Goal: Answer question/provide support: Share knowledge or assist other users

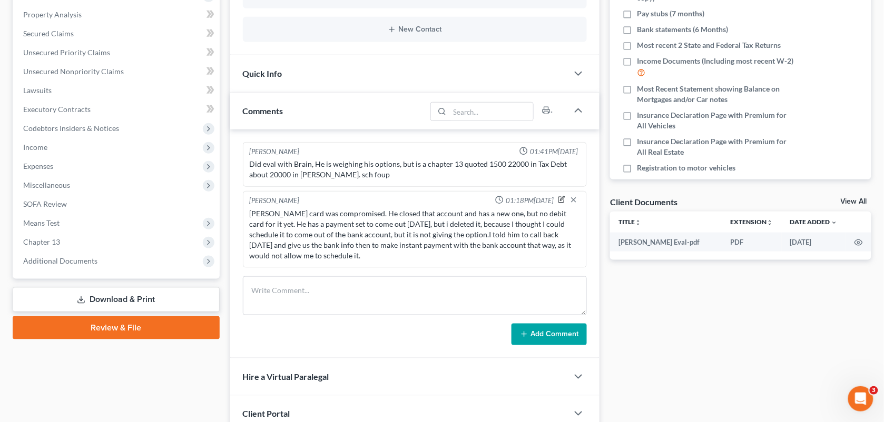
click at [558, 196] on icon "button" at bounding box center [561, 199] width 7 height 7
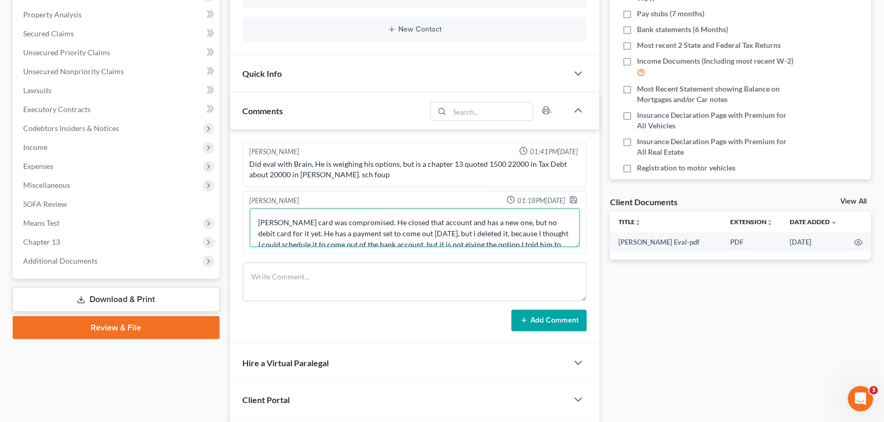
scroll to position [26, 0]
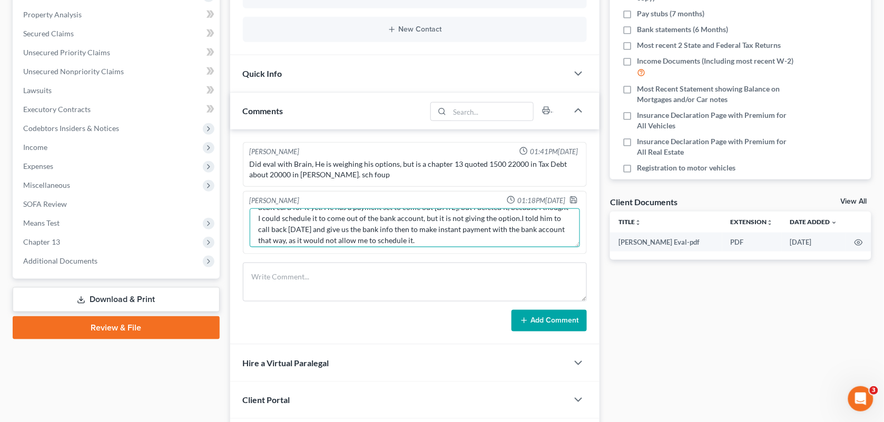
drag, startPoint x: 469, startPoint y: 242, endPoint x: 285, endPoint y: 234, distance: 183.4
click at [285, 234] on textarea "[PERSON_NAME] card was compromised. He closed that account and has a new one, b…" at bounding box center [415, 228] width 331 height 39
click at [327, 236] on textarea "[PERSON_NAME] card was compromised. He closed that account and has a new one, b…" at bounding box center [415, 228] width 331 height 39
click at [364, 238] on textarea "[PERSON_NAME] card was compromised. He closed that account and has a new one, b…" at bounding box center [415, 228] width 331 height 39
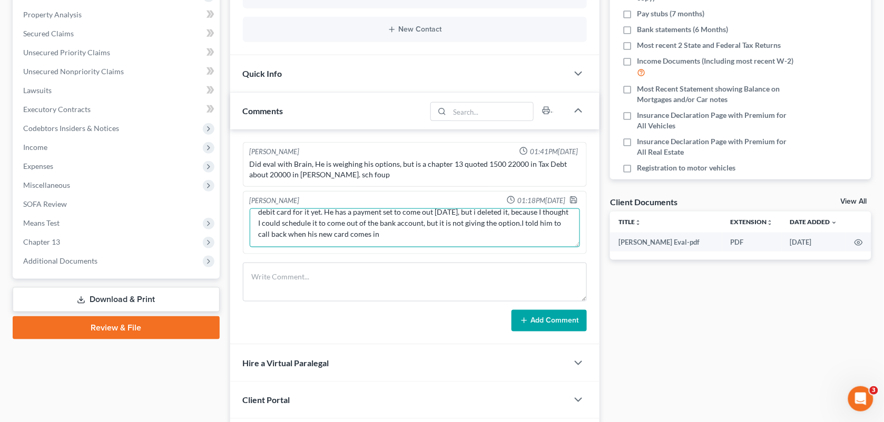
click at [391, 234] on textarea "[PERSON_NAME] card was compromised. He closed that account and has a new one, b…" at bounding box center [415, 228] width 331 height 39
type textarea "[PERSON_NAME] card was compromised. He closed that account and has a new one, b…"
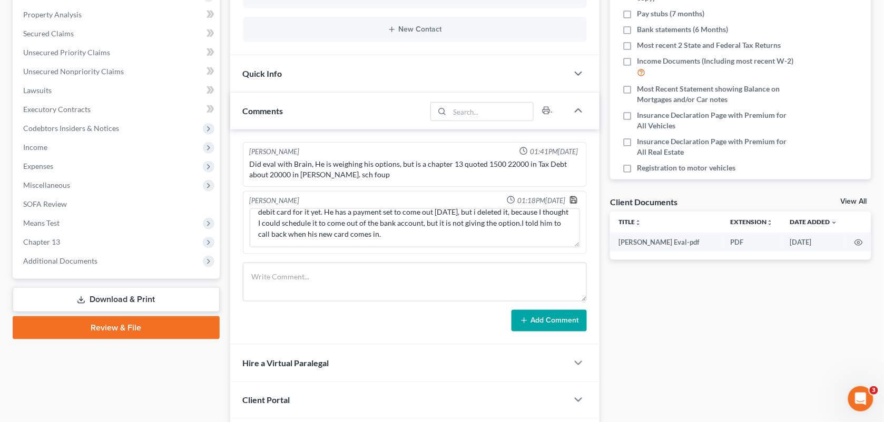
click at [571, 197] on icon "button" at bounding box center [573, 200] width 6 height 6
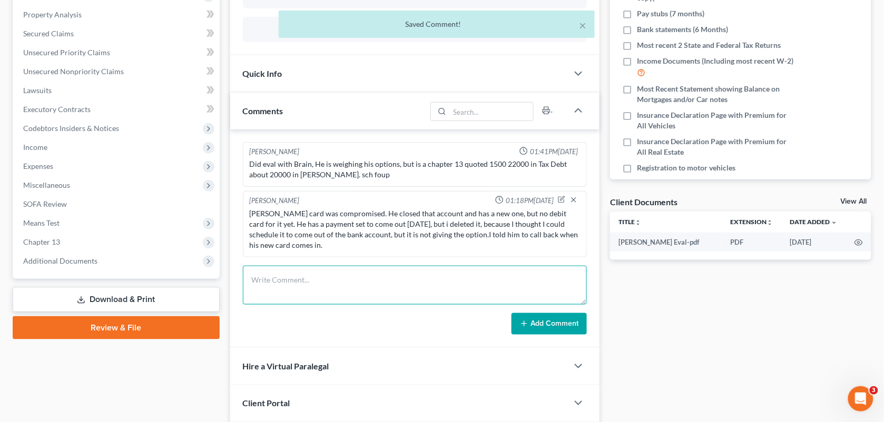
click at [368, 298] on textarea at bounding box center [415, 285] width 344 height 39
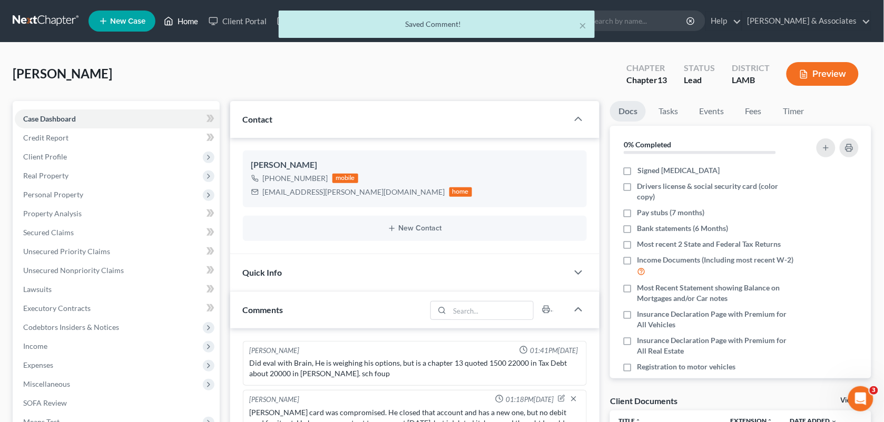
click at [190, 21] on div "Home New Case Client Portal Directory Cases DebtorCC [PERSON_NAME] & Associates…" at bounding box center [442, 368] width 884 height 736
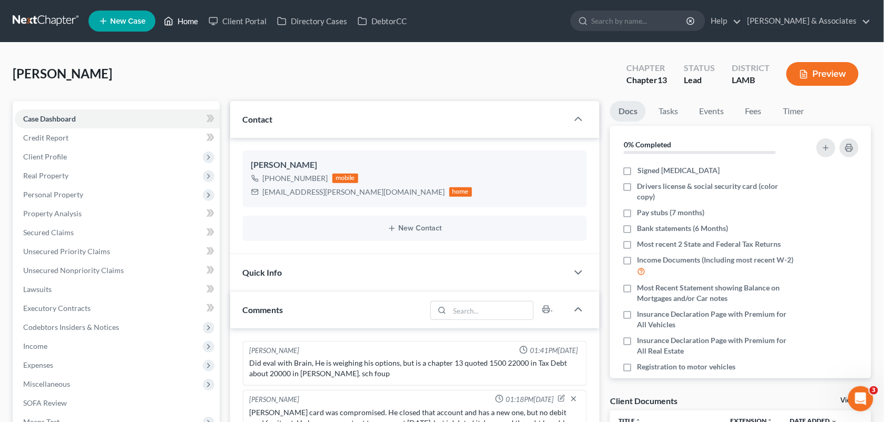
click at [190, 21] on link "Home" at bounding box center [181, 21] width 45 height 19
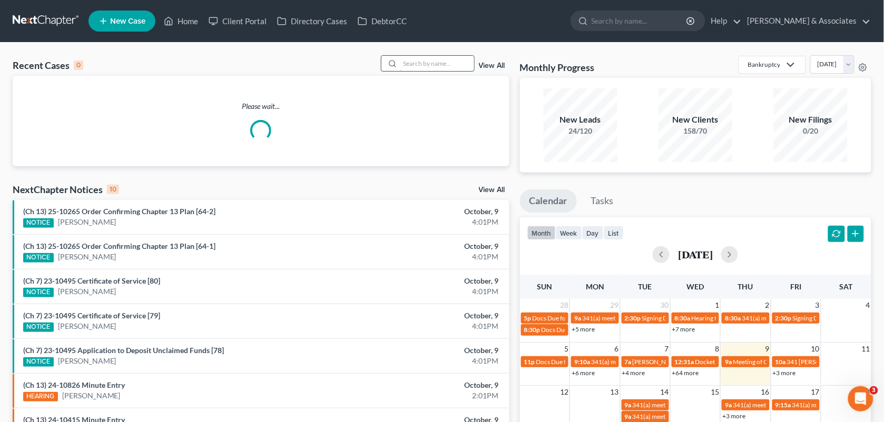
click at [417, 59] on input "search" at bounding box center [437, 63] width 74 height 15
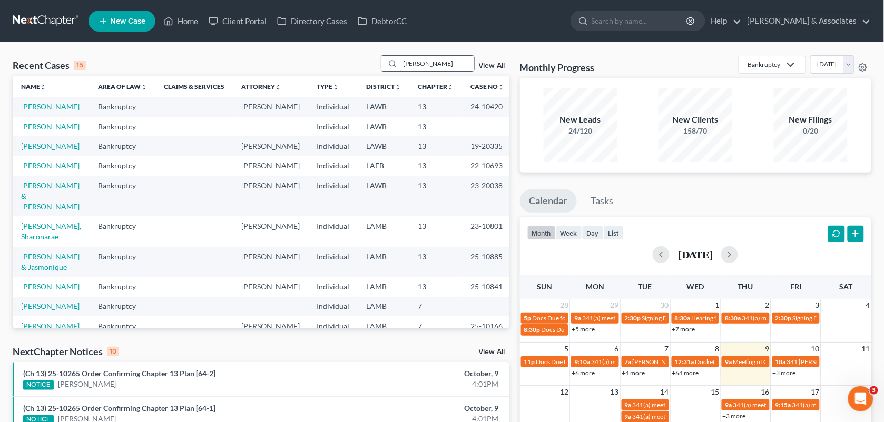
type input "[PERSON_NAME]"
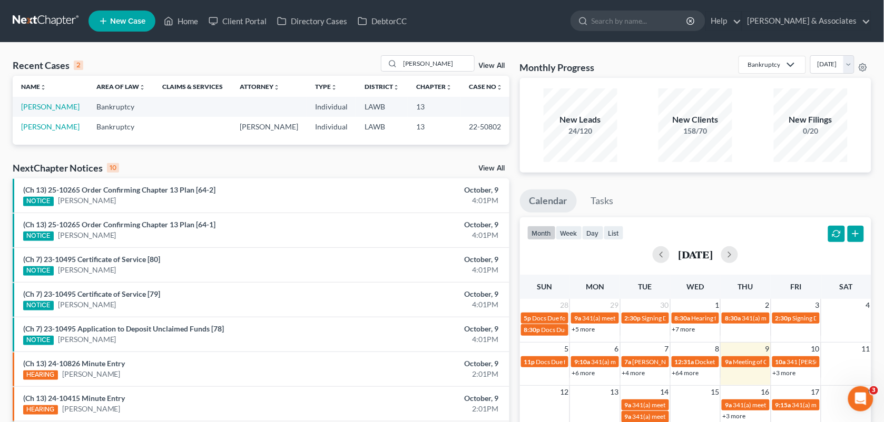
click at [54, 132] on td "[PERSON_NAME]" at bounding box center [50, 126] width 75 height 19
click at [54, 126] on link "[PERSON_NAME]" at bounding box center [50, 126] width 58 height 9
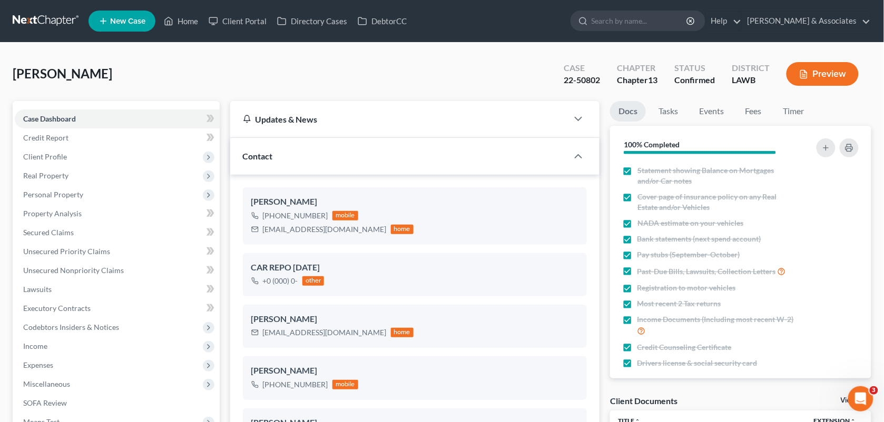
paste textarea "[PERSON_NAME] wanted to know if we have received a doc via fax, i confirmed we …"
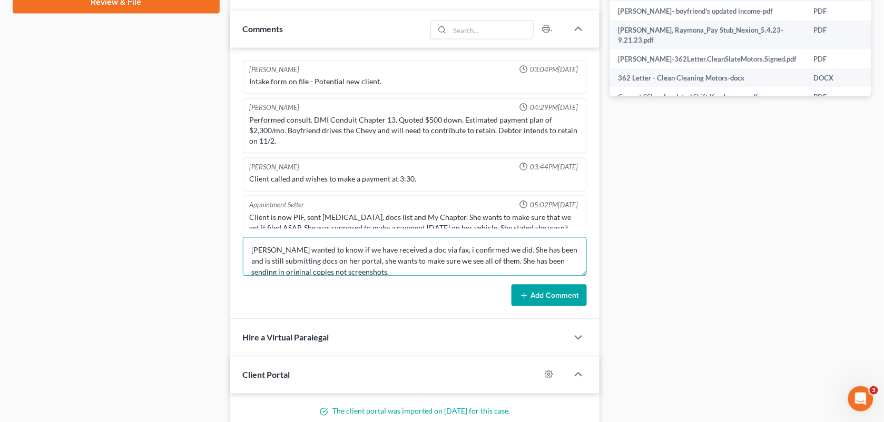
scroll to position [4844, 0]
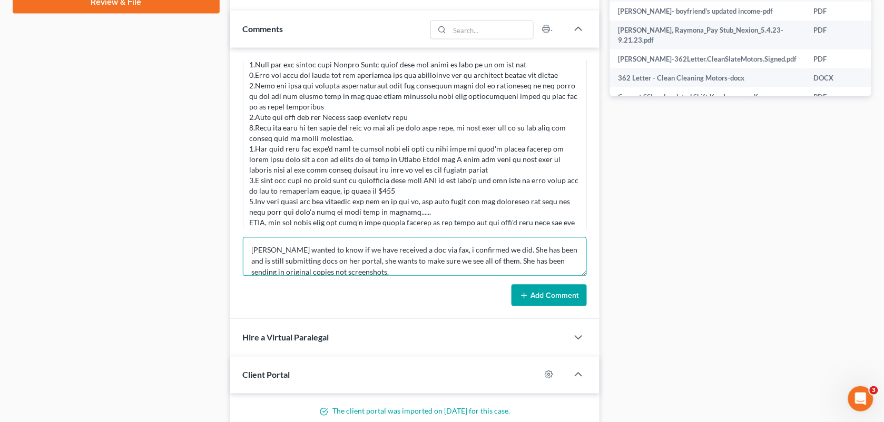
type textarea "[PERSON_NAME] wanted to know if we have received a doc via fax, i confirmed we …"
click at [522, 290] on button "Add Comment" at bounding box center [548, 296] width 75 height 22
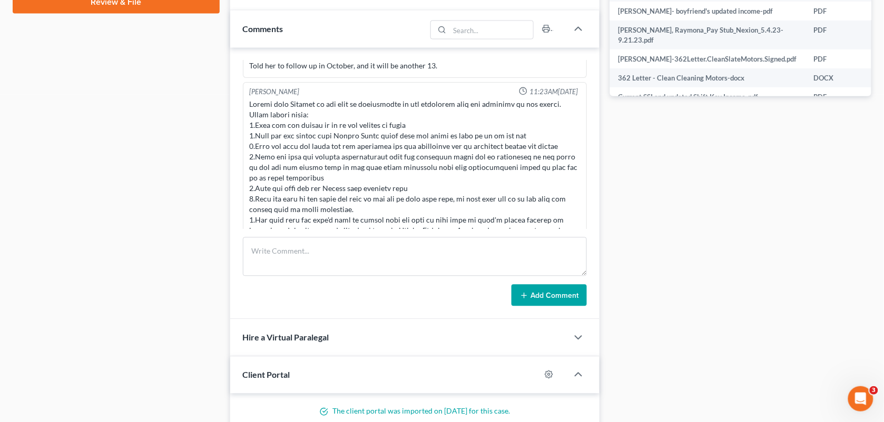
scroll to position [4904, 0]
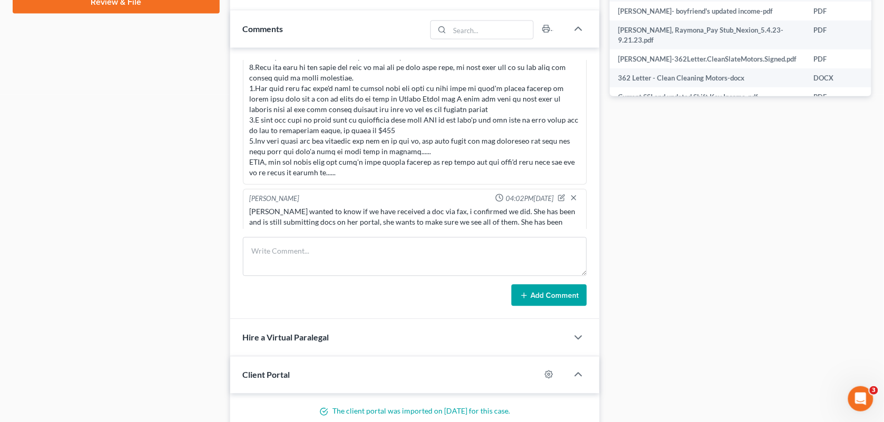
click at [189, 228] on div "Case Dashboard Payments Invoices Payments Payments Credit Report Client Profile" at bounding box center [115, 82] width 217 height 1013
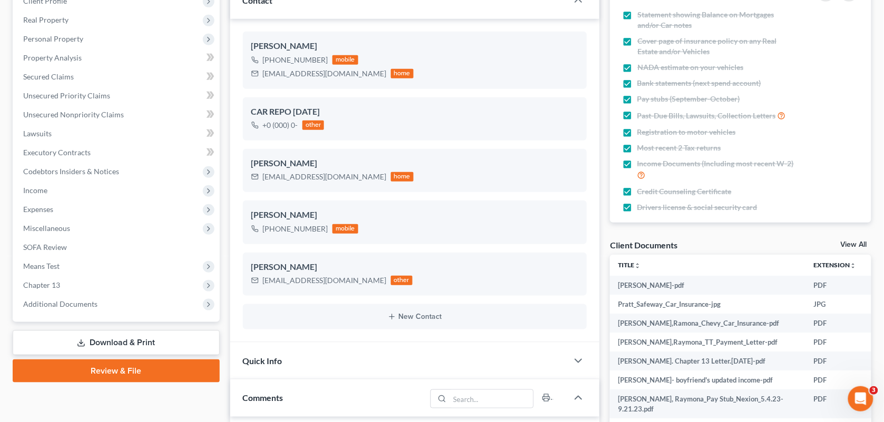
scroll to position [0, 0]
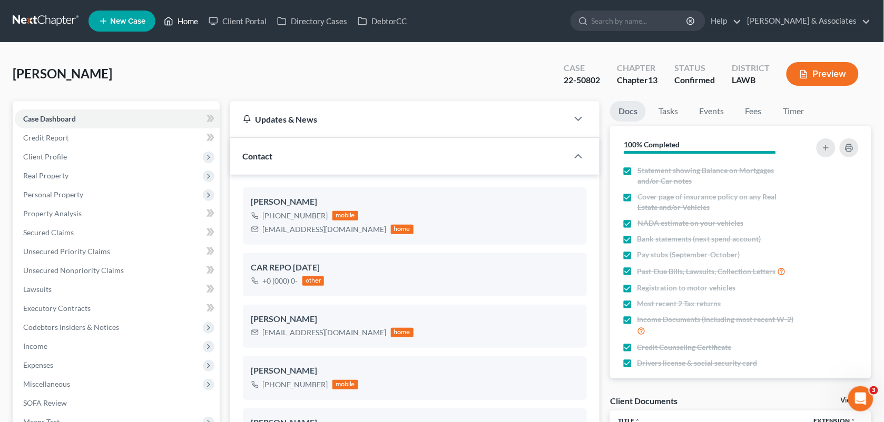
click at [185, 24] on link "Home" at bounding box center [181, 21] width 45 height 19
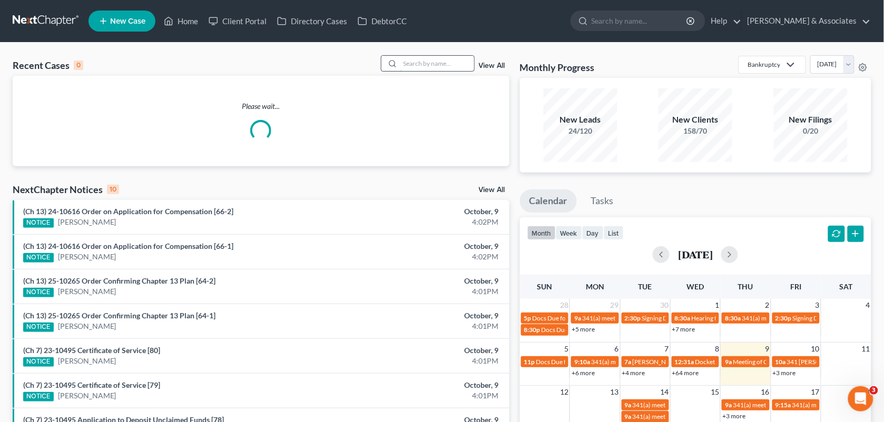
click at [414, 63] on input "search" at bounding box center [437, 63] width 74 height 15
type input "holland"
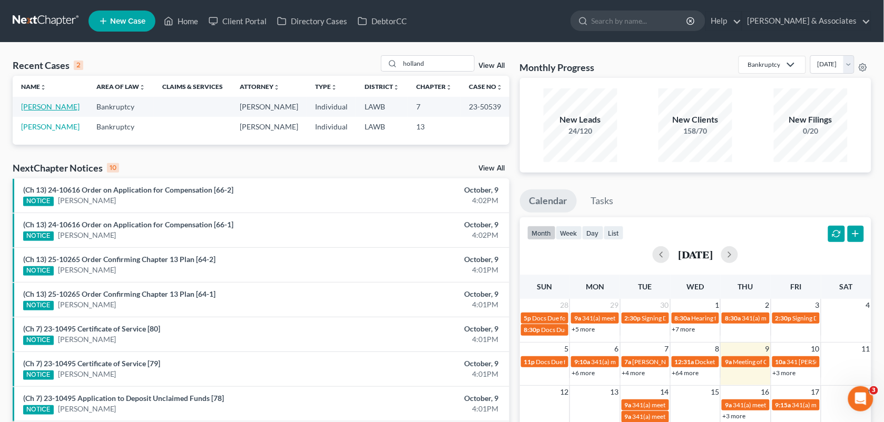
click at [37, 108] on link "[PERSON_NAME]" at bounding box center [50, 106] width 58 height 9
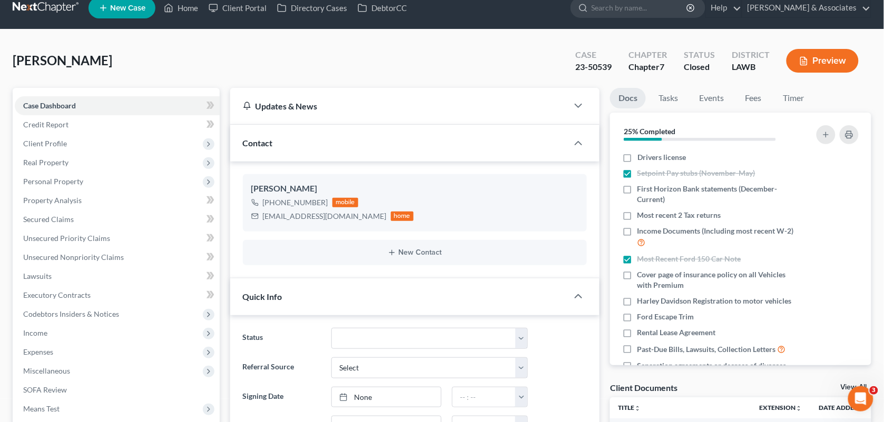
scroll to position [11, 0]
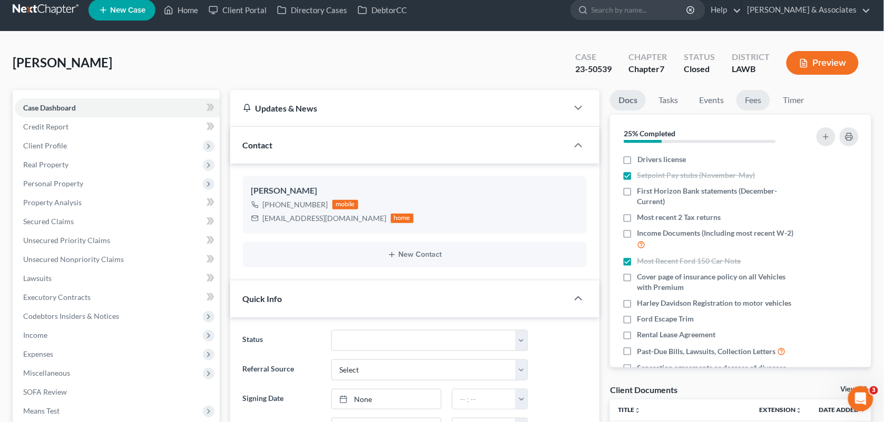
click at [743, 102] on link "Fees" at bounding box center [753, 100] width 34 height 21
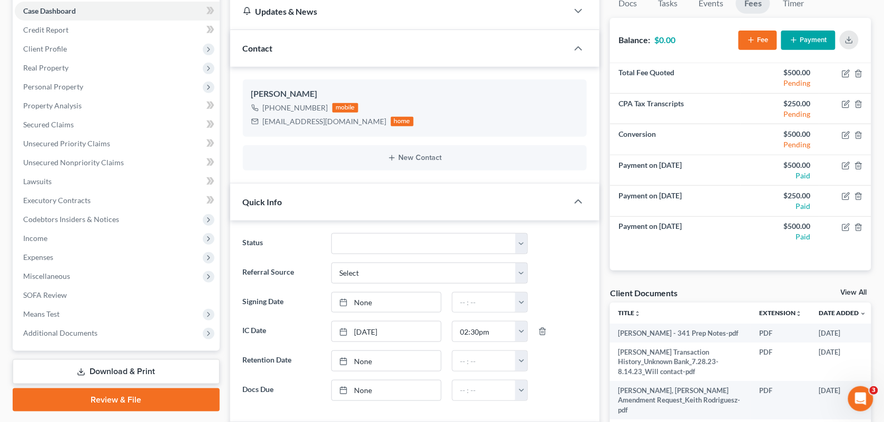
scroll to position [8, 0]
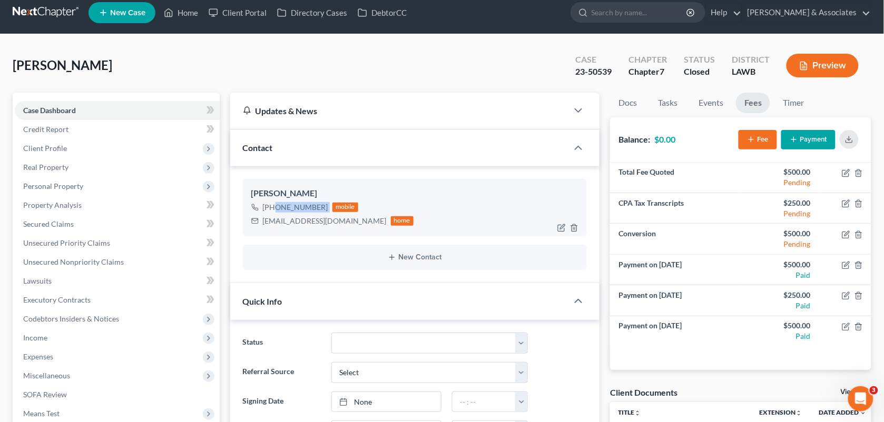
drag, startPoint x: 325, startPoint y: 205, endPoint x: 272, endPoint y: 206, distance: 53.7
click at [272, 206] on div "[PHONE_NUMBER] mobile" at bounding box center [332, 208] width 163 height 14
copy div "[PHONE_NUMBER]"
click at [420, 58] on div "[PERSON_NAME] Upgraded Case 23-50539 Chapter Chapter 7 Status Closed District L…" at bounding box center [442, 70] width 858 height 46
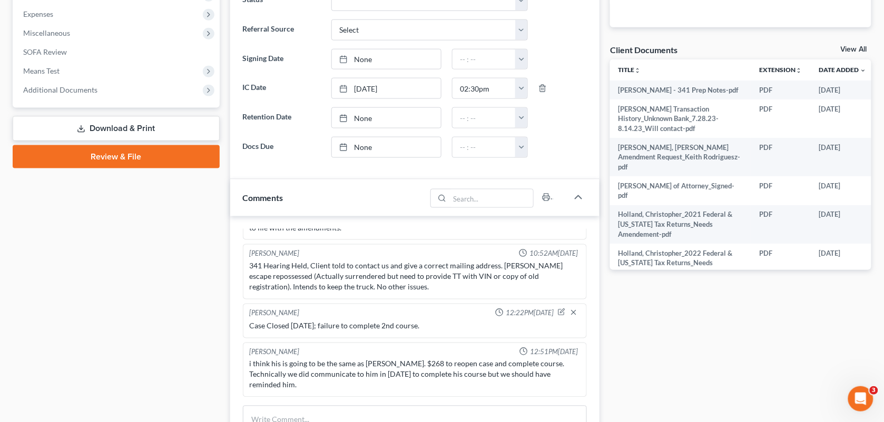
scroll to position [390, 0]
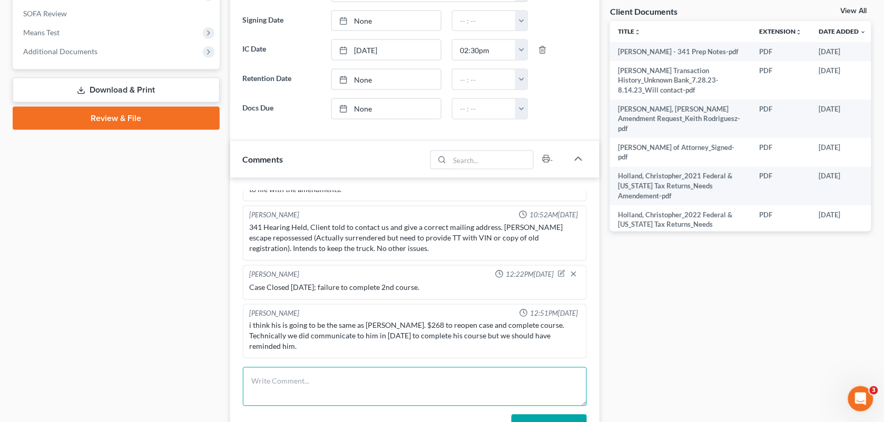
click at [398, 372] on textarea at bounding box center [415, 387] width 344 height 39
click at [558, 387] on textarea "Called to inform him about $268 to reopen case and complete certificate. He lau…" at bounding box center [415, 387] width 344 height 39
drag, startPoint x: 158, startPoint y: 304, endPoint x: 559, endPoint y: 386, distance: 409.6
click at [514, 352] on div "Petition Navigation Case Dashboard Payments Invoices Payments Payments Credit R…" at bounding box center [441, 310] width 869 height 1199
click at [559, 386] on textarea "Called to inform him about $268 to reopen case and complete certificate. He lau…" at bounding box center [415, 387] width 344 height 39
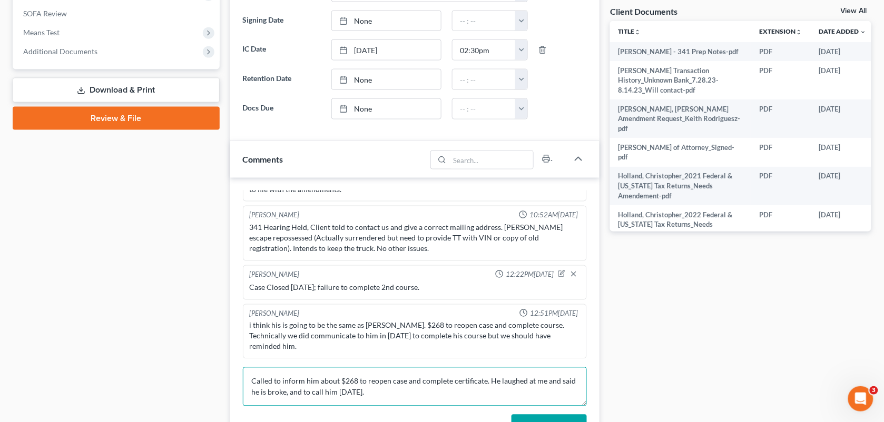
click at [291, 396] on textarea "Called to inform him about $268 to reopen case and complete certificate. He lau…" at bounding box center [415, 387] width 344 height 39
type textarea "Called to inform him about $268 to reopen case and complete certificate. He lau…"
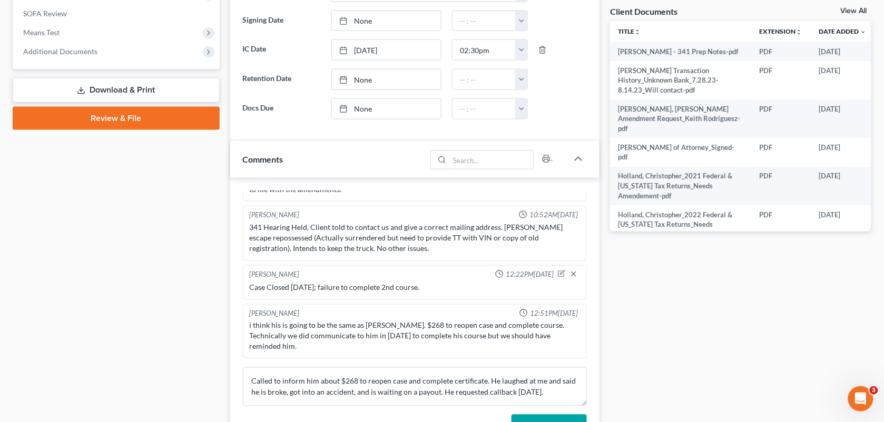
click at [542, 420] on button "Add Comment" at bounding box center [548, 426] width 75 height 22
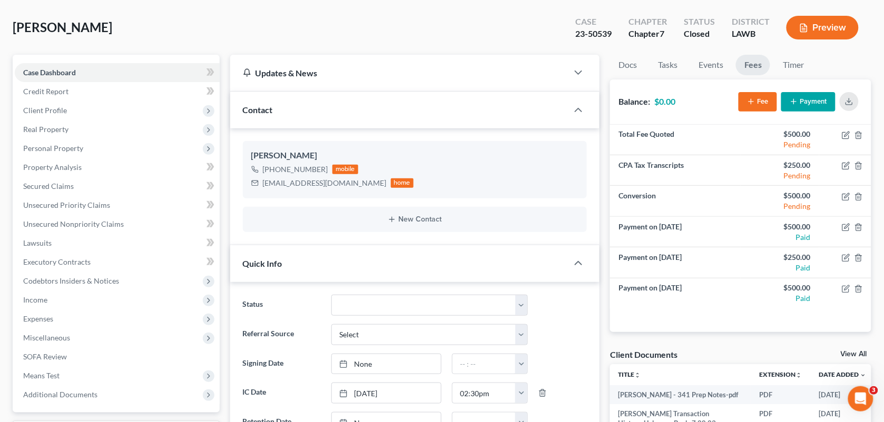
scroll to position [4, 0]
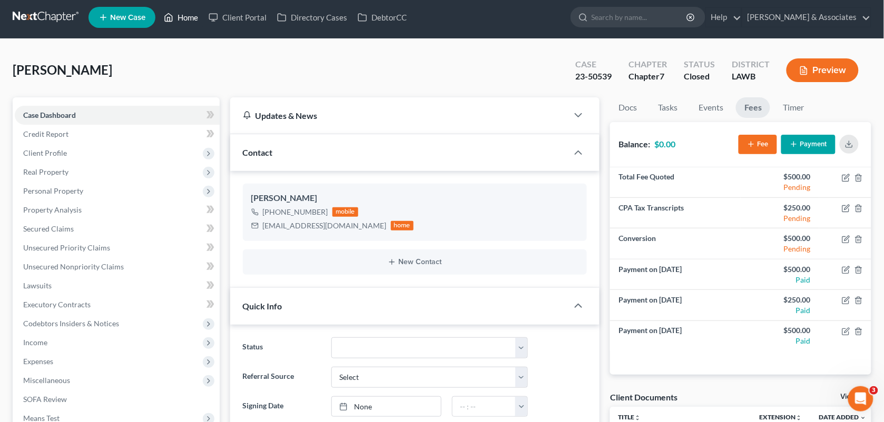
drag, startPoint x: 177, startPoint y: 27, endPoint x: 190, endPoint y: 16, distance: 17.1
click at [177, 27] on ul "New Case Home Client Portal Directory Cases DebtorCC - No Result - See all resu…" at bounding box center [479, 17] width 783 height 27
click at [176, 22] on link "Home" at bounding box center [181, 17] width 45 height 19
click at [190, 16] on link "Home" at bounding box center [181, 17] width 45 height 19
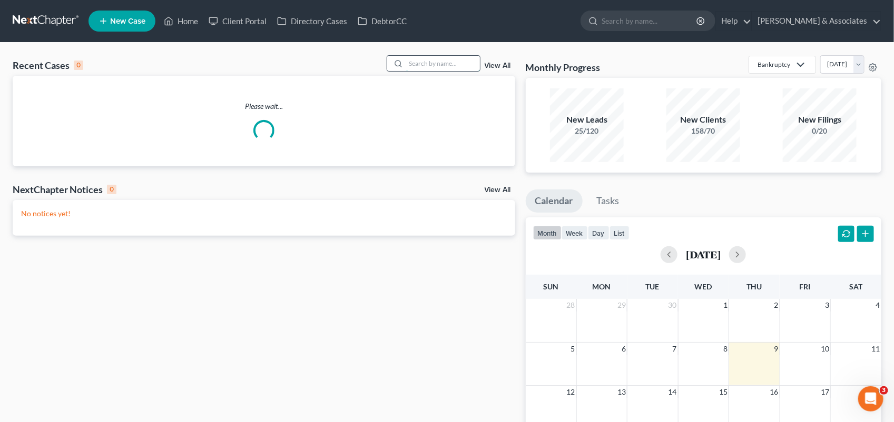
click at [426, 64] on input "search" at bounding box center [443, 63] width 74 height 15
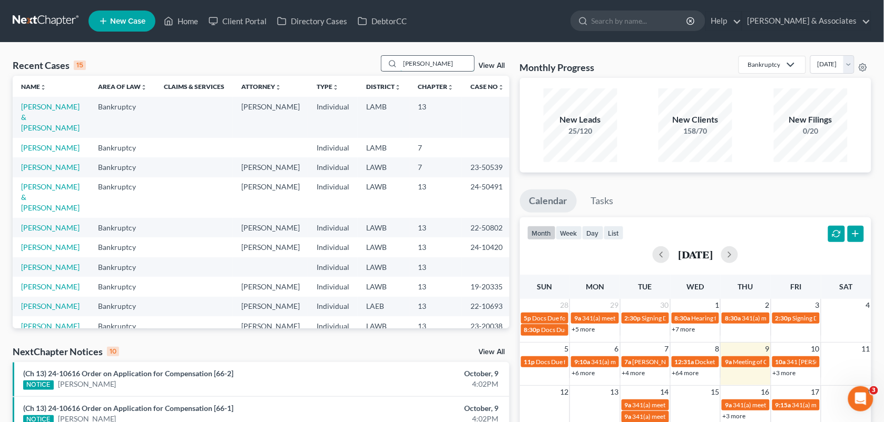
type input "[PERSON_NAME]"
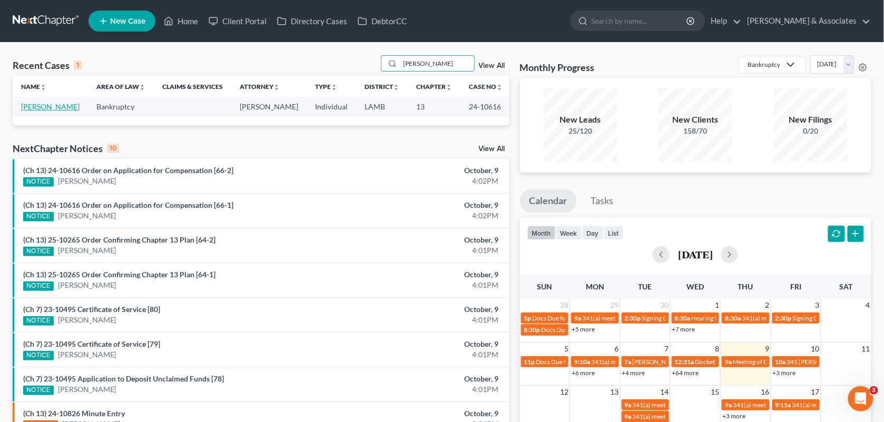
click at [57, 108] on link "[PERSON_NAME]" at bounding box center [50, 106] width 58 height 9
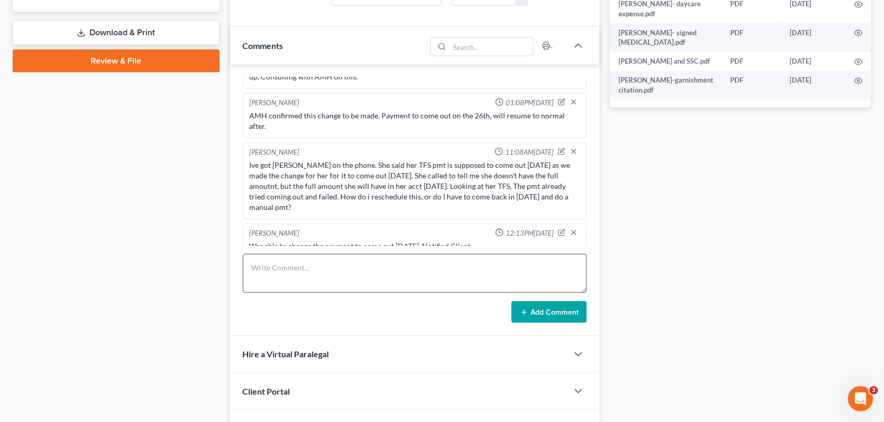
scroll to position [478, 0]
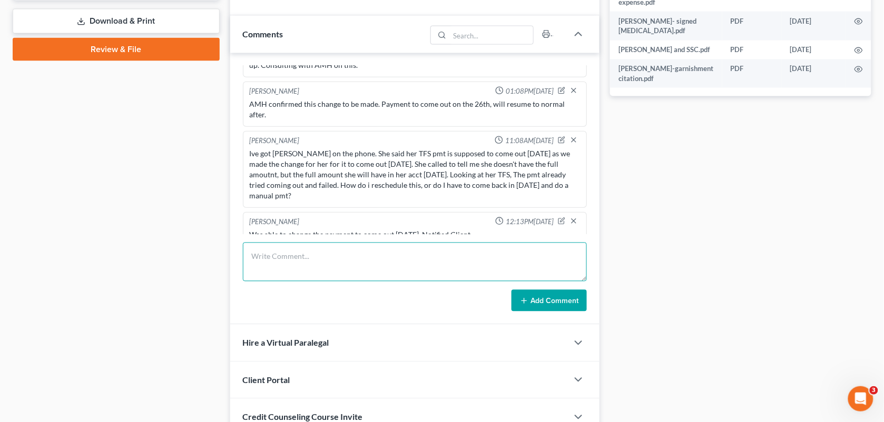
click at [390, 282] on textarea at bounding box center [415, 262] width 344 height 39
paste textarea "I have [PERSON_NAME] on the phone with [PERSON_NAME] office,handling personal i…"
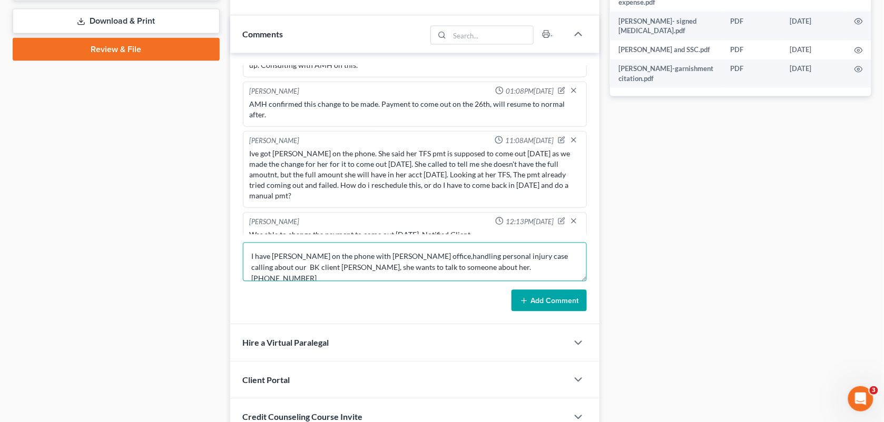
type textarea "I have [PERSON_NAME] on the phone with [PERSON_NAME] office,handling personal i…"
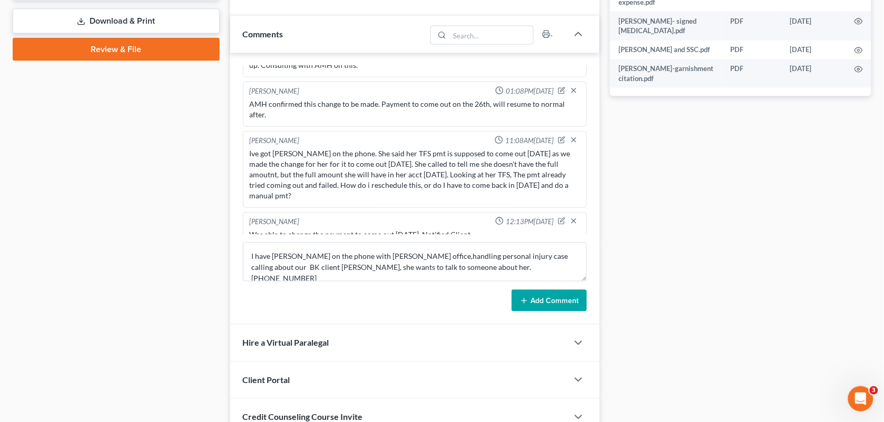
click at [536, 301] on button "Add Comment" at bounding box center [548, 301] width 75 height 22
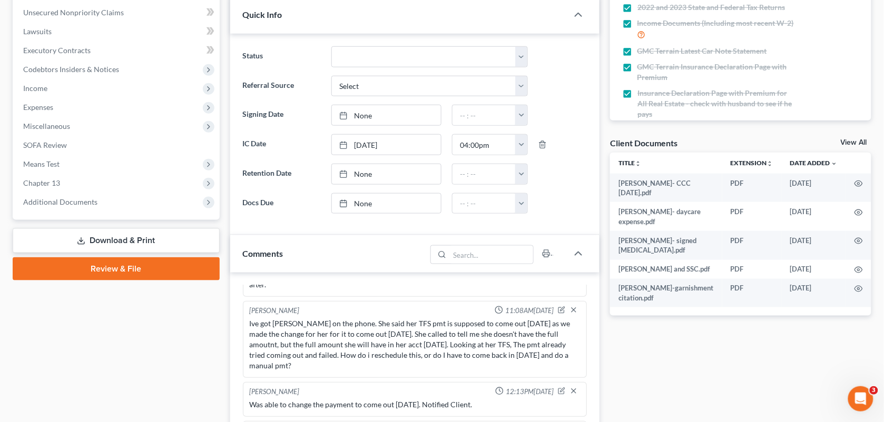
scroll to position [407, 0]
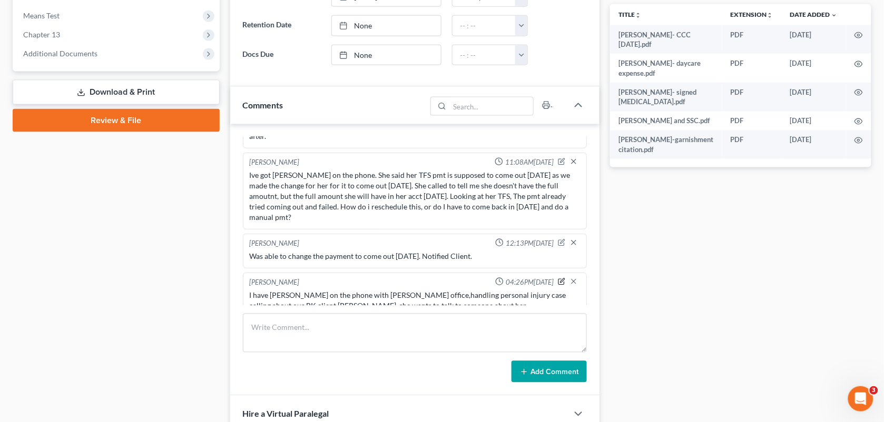
click at [558, 278] on icon "button" at bounding box center [561, 281] width 7 height 7
click at [559, 306] on textarea "I have [PERSON_NAME] on the phone with [PERSON_NAME] office,handling personal i…" at bounding box center [415, 309] width 331 height 39
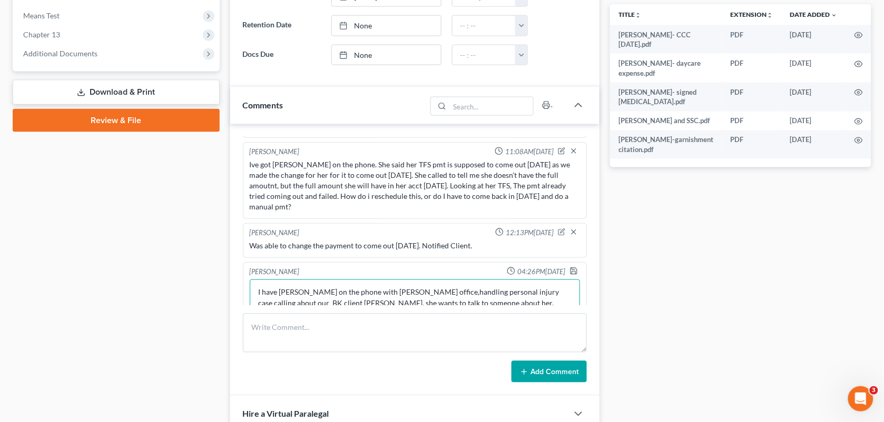
type textarea "I have [PERSON_NAME] on the phone with [PERSON_NAME] office,handling personal i…"
click at [558, 267] on div "[PERSON_NAME] 04:26PM[DATE]" at bounding box center [415, 272] width 335 height 11
click at [569, 267] on icon "button" at bounding box center [573, 271] width 8 height 8
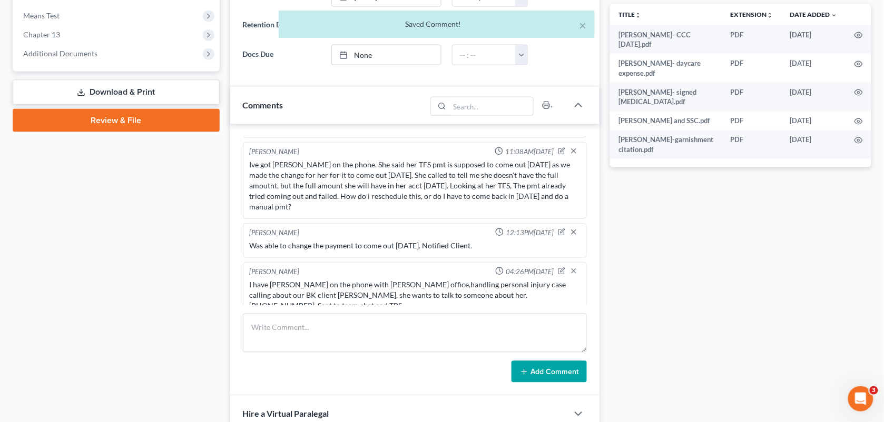
scroll to position [0, 0]
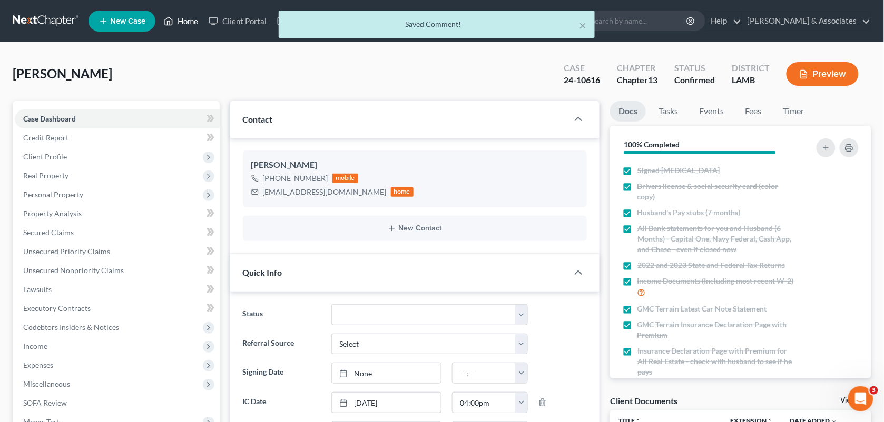
click at [170, 22] on icon at bounding box center [168, 21] width 9 height 13
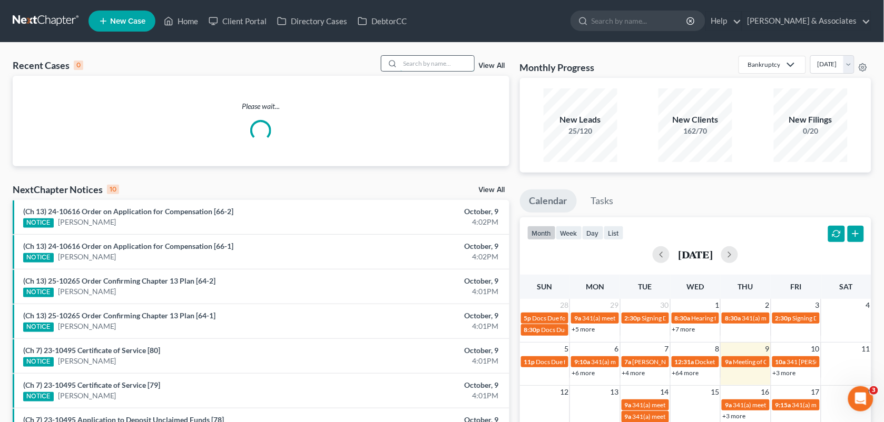
click at [411, 70] on input "search" at bounding box center [437, 63] width 74 height 15
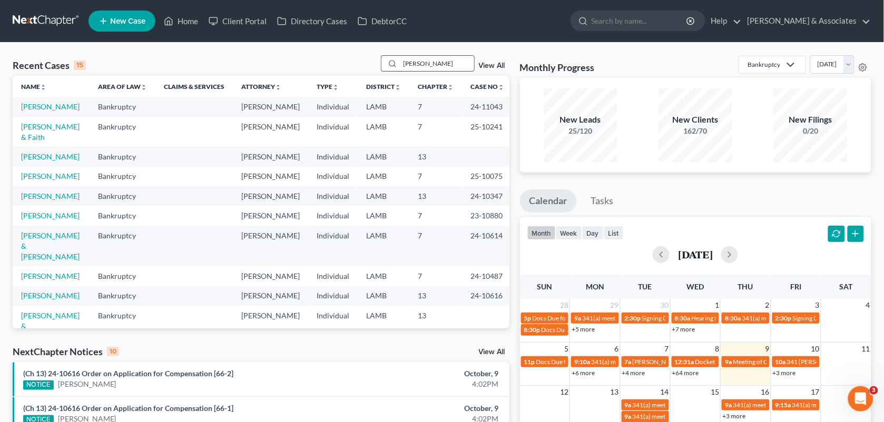
type input "[PERSON_NAME]"
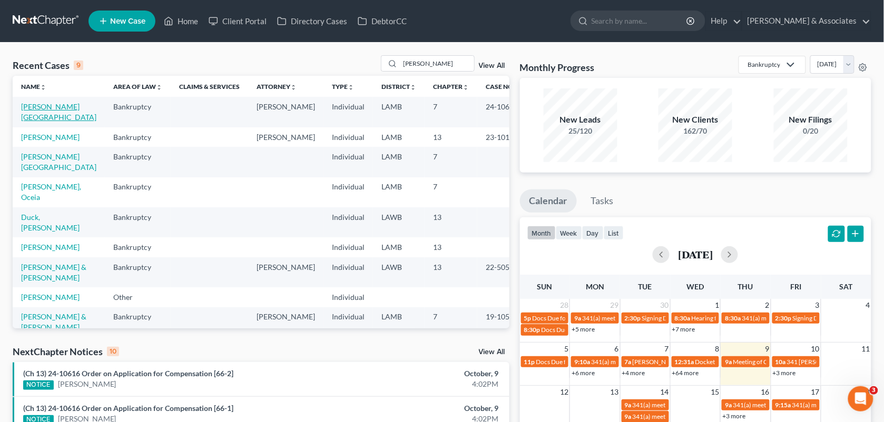
click at [56, 108] on link "[PERSON_NAME][GEOGRAPHIC_DATA]" at bounding box center [58, 111] width 75 height 19
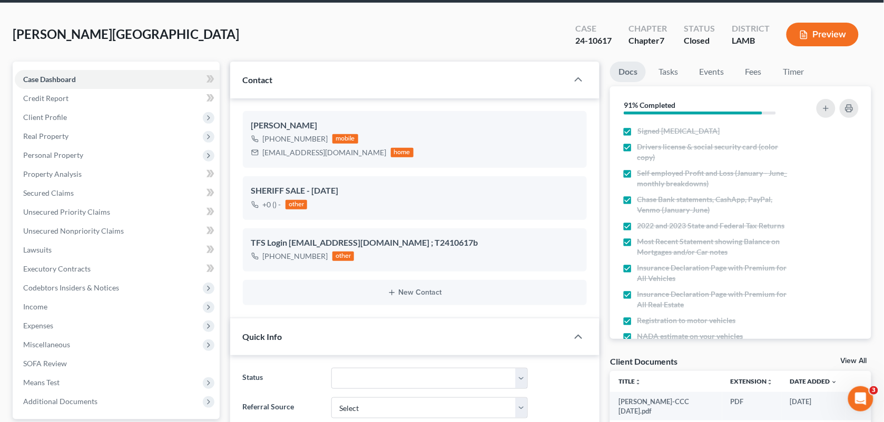
scroll to position [33, 0]
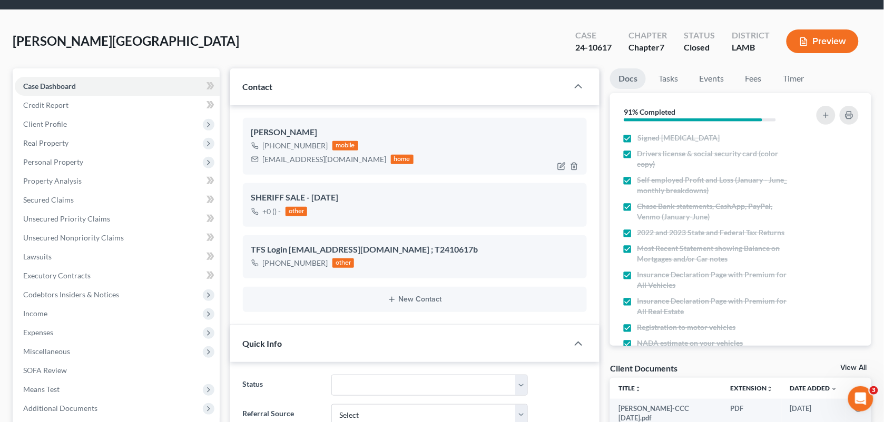
drag, startPoint x: 321, startPoint y: 147, endPoint x: 256, endPoint y: 146, distance: 64.8
click at [256, 146] on div "[PHONE_NUMBER] mobile" at bounding box center [332, 146] width 163 height 14
click at [325, 141] on div "[PHONE_NUMBER] mobile" at bounding box center [332, 146] width 163 height 14
drag, startPoint x: 325, startPoint y: 145, endPoint x: 270, endPoint y: 145, distance: 54.8
click at [270, 145] on div "[PHONE_NUMBER] mobile" at bounding box center [332, 146] width 163 height 14
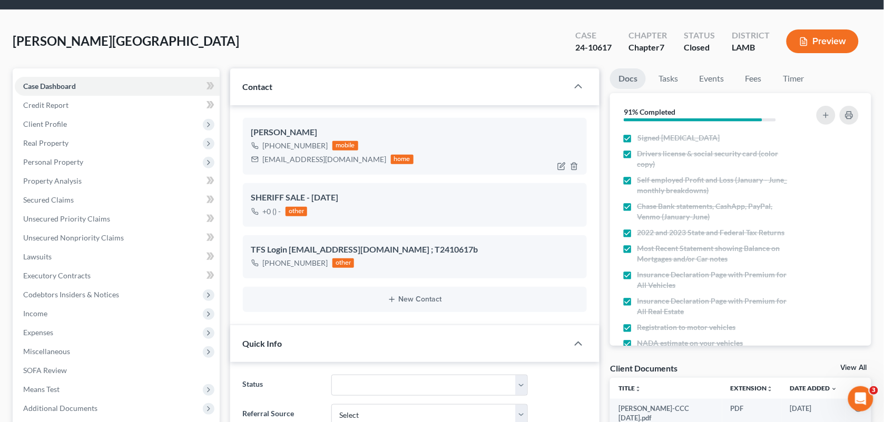
copy div "[PHONE_NUMBER]"
drag, startPoint x: 361, startPoint y: 50, endPoint x: 891, endPoint y: 56, distance: 529.8
click at [361, 50] on div "[PERSON_NAME] Upgraded Case 24-10617 Chapter Chapter 7 Status Closed District […" at bounding box center [442, 46] width 858 height 46
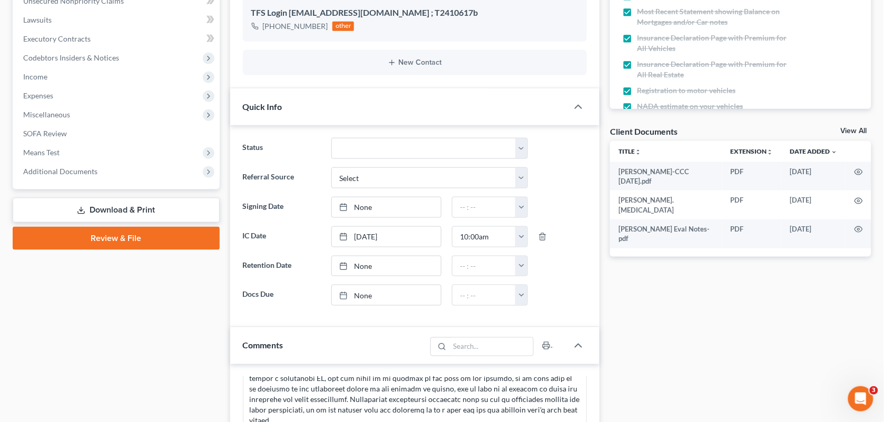
scroll to position [476, 0]
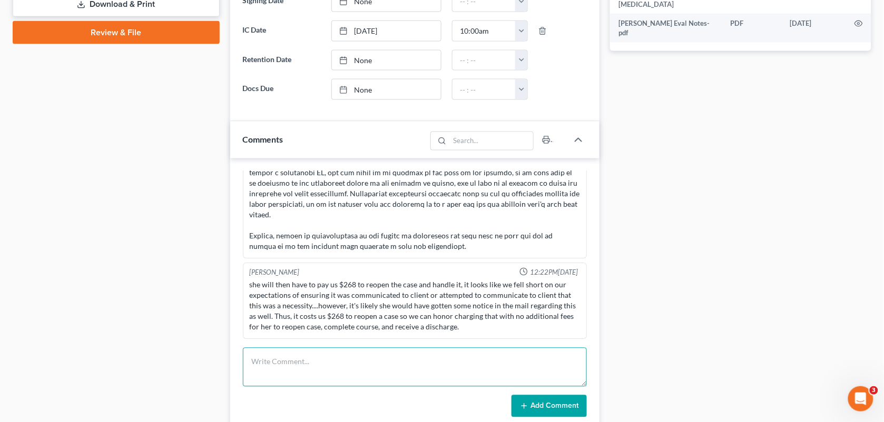
click at [349, 364] on textarea at bounding box center [415, 367] width 344 height 39
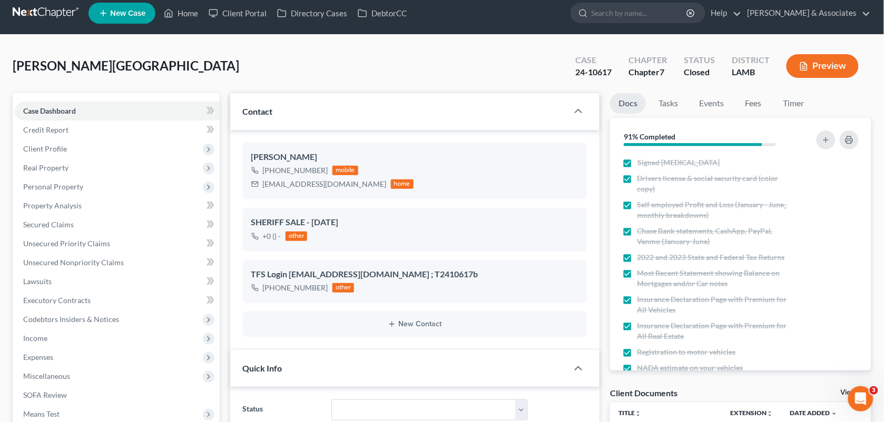
scroll to position [0, 0]
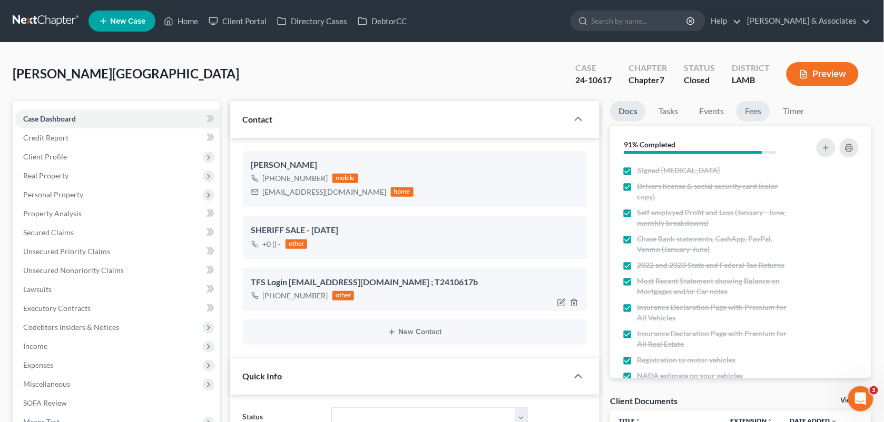
drag, startPoint x: 750, startPoint y: 112, endPoint x: 544, endPoint y: 299, distance: 278.1
click at [750, 112] on link "Fees" at bounding box center [753, 111] width 34 height 21
click at [544, 299] on div "[PHONE_NUMBER] other" at bounding box center [415, 296] width 328 height 14
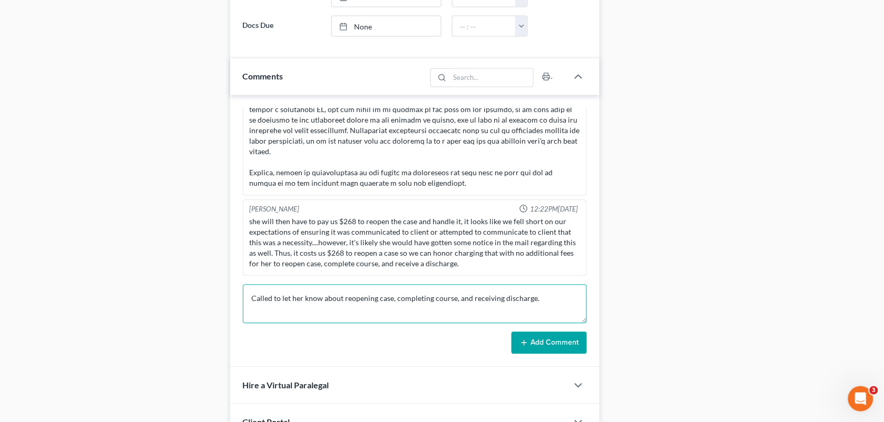
click at [388, 304] on textarea "Called to let her know about reopening case, completing course, and receiving d…" at bounding box center [415, 304] width 344 height 39
click at [551, 302] on textarea "Called to let her know about reopening case, completing course, and receiving d…" at bounding box center [415, 304] width 344 height 39
type textarea "Called to let her know about reopening case, completing course, and receiving d…"
click at [554, 346] on button "Add Comment" at bounding box center [548, 343] width 75 height 22
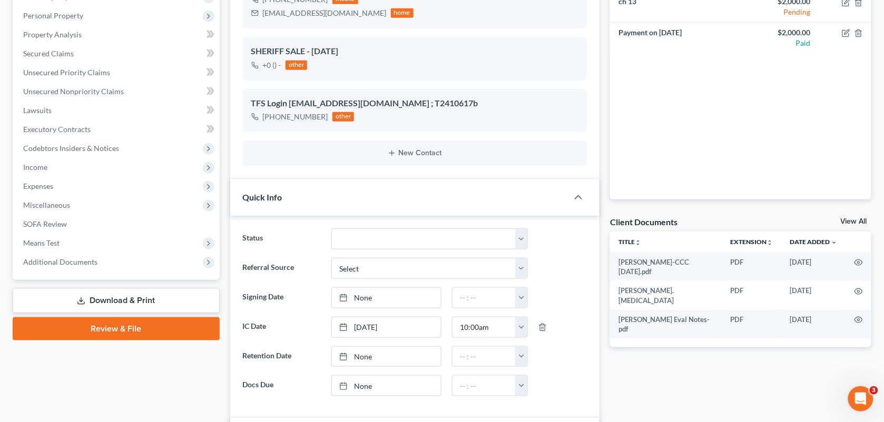
scroll to position [0, 0]
